Goal: Information Seeking & Learning: Understand process/instructions

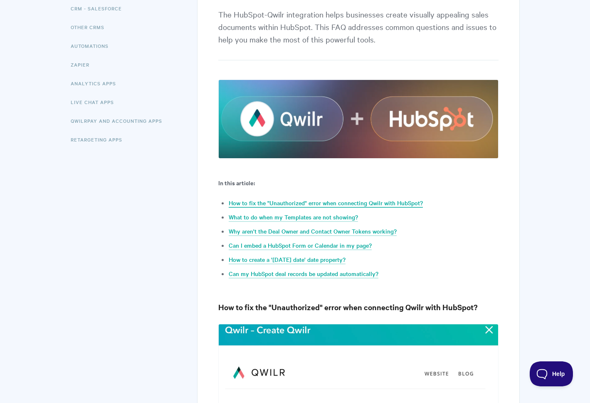
scroll to position [208, 0]
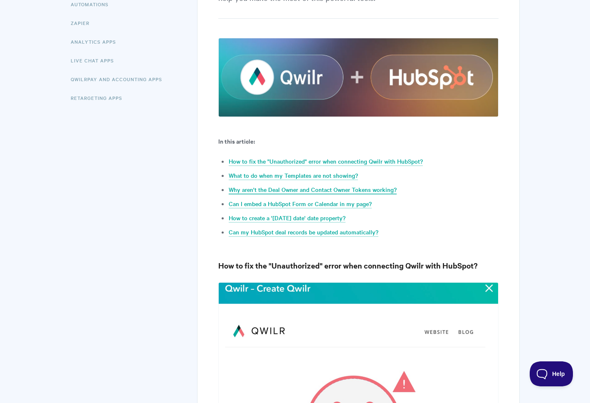
click at [311, 191] on link "Why aren't the Deal Owner and Contact Owner Tokens working?" at bounding box center [313, 189] width 168 height 9
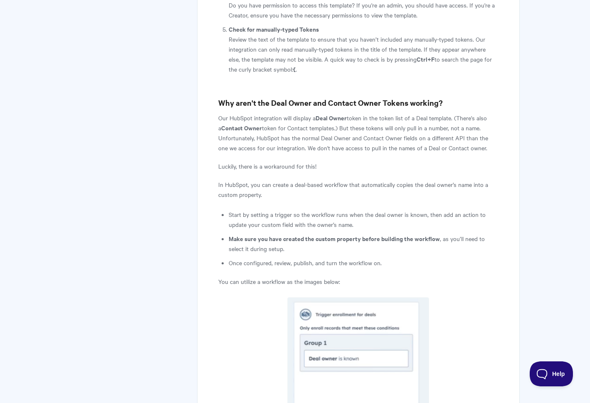
scroll to position [1654, 0]
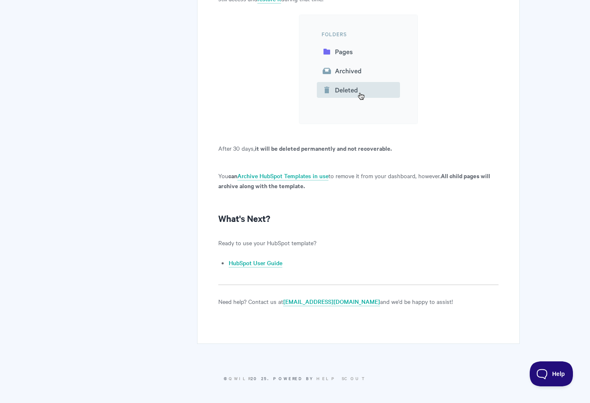
scroll to position [7488, 0]
click at [247, 263] on link "HubSpot User Guide" at bounding box center [256, 262] width 54 height 9
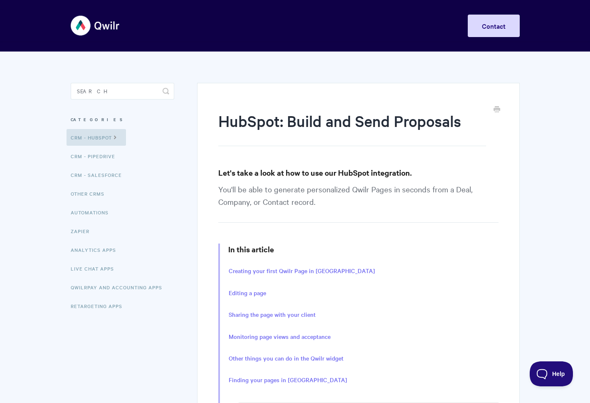
scroll to position [125, 0]
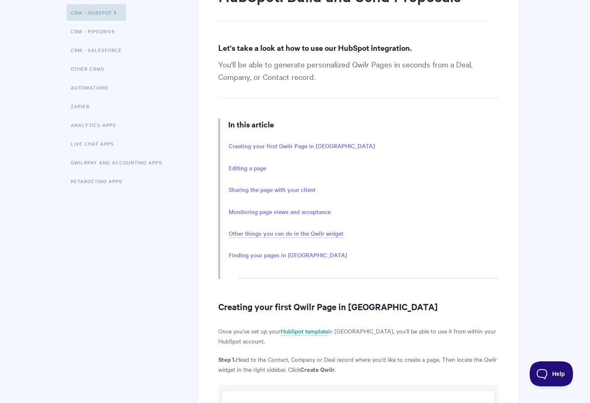
click at [257, 234] on link "Other things you can do in the Qwilr widget" at bounding box center [286, 233] width 115 height 9
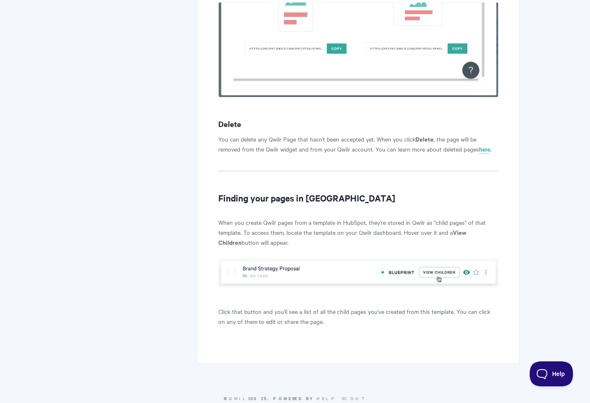
scroll to position [2886, 0]
